Goal: Task Accomplishment & Management: Manage account settings

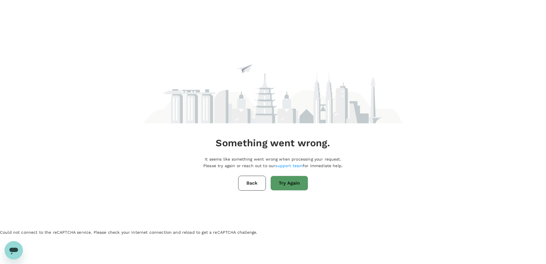
click at [247, 185] on button "Back" at bounding box center [252, 183] width 28 height 15
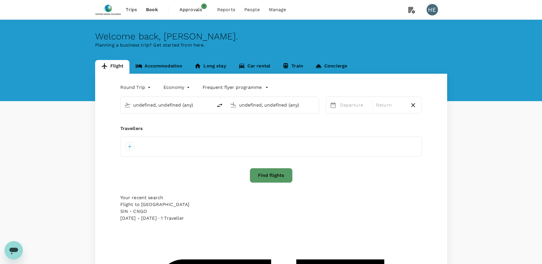
type input "Singapore Changi (SIN)"
type input "Juanda Intl (SUB)"
click at [186, 16] on link "Approvals 1" at bounding box center [194, 9] width 38 height 19
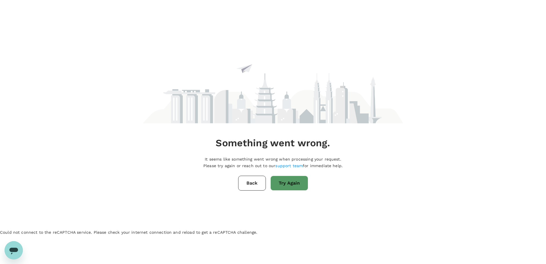
click at [255, 184] on button "Back" at bounding box center [252, 183] width 28 height 15
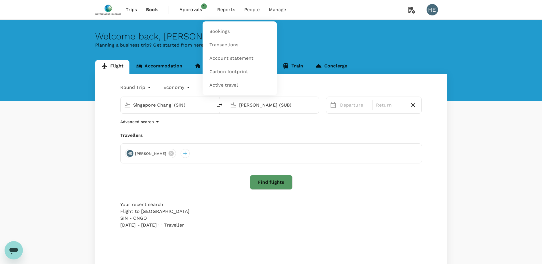
type input "Singapore Changi (SIN)"
type input "Juanda Intl (SUB)"
type input "Singapore Changi (SIN)"
type input "Juanda Intl (SUB)"
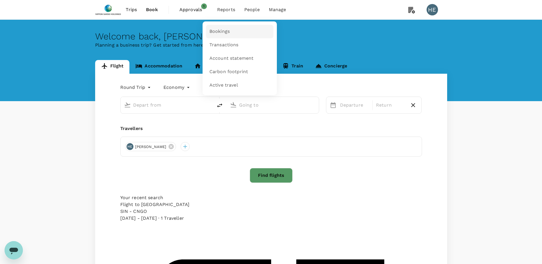
type input "Singapore Changi (SIN)"
type input "Juanda Intl (SUB)"
click at [225, 27] on link "Bookings" at bounding box center [239, 31] width 67 height 13
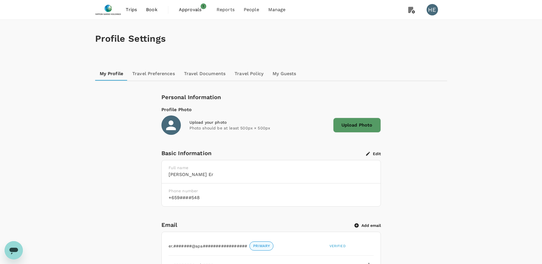
click at [186, 13] on span "Approvals" at bounding box center [193, 9] width 29 height 7
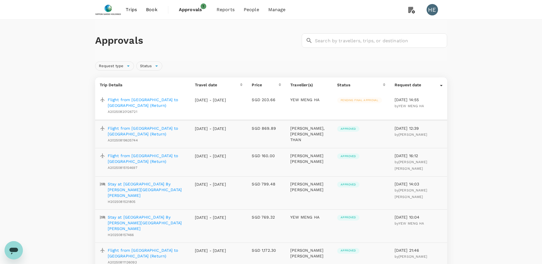
click at [138, 100] on p "Flight from Singapore to Kuala Lumpur (Return)" at bounding box center [147, 102] width 78 height 11
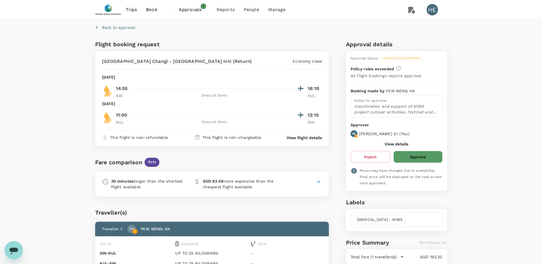
click at [318, 182] on icon at bounding box center [318, 182] width 3 height 2
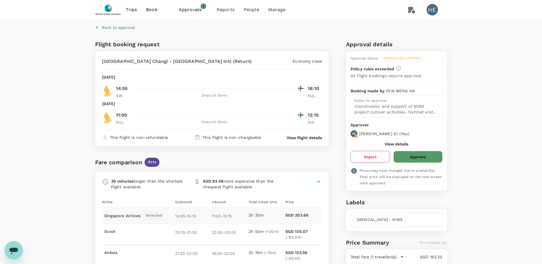
drag, startPoint x: 292, startPoint y: 158, endPoint x: 384, endPoint y: 159, distance: 92.0
click at [292, 158] on div "Fare comparison Beta" at bounding box center [212, 162] width 234 height 9
click at [426, 157] on button "Approve" at bounding box center [417, 157] width 49 height 12
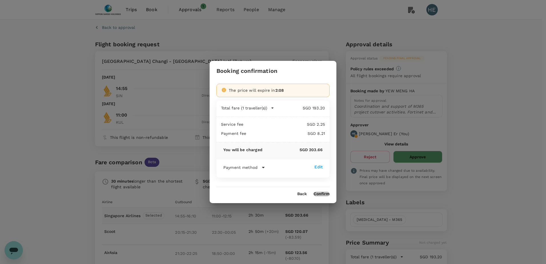
click at [324, 193] on button "Confirm" at bounding box center [322, 194] width 16 height 5
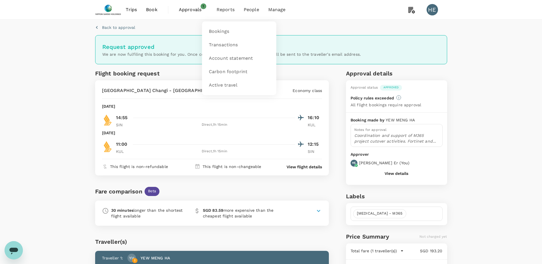
click at [230, 12] on span "Reports" at bounding box center [225, 9] width 18 height 7
click at [223, 29] on span "Bookings" at bounding box center [219, 31] width 20 height 7
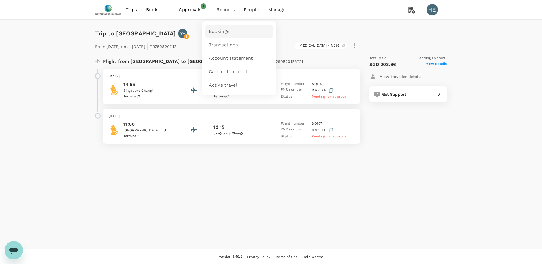
click at [224, 35] on link "Bookings" at bounding box center [238, 31] width 67 height 13
